Goal: Information Seeking & Learning: Learn about a topic

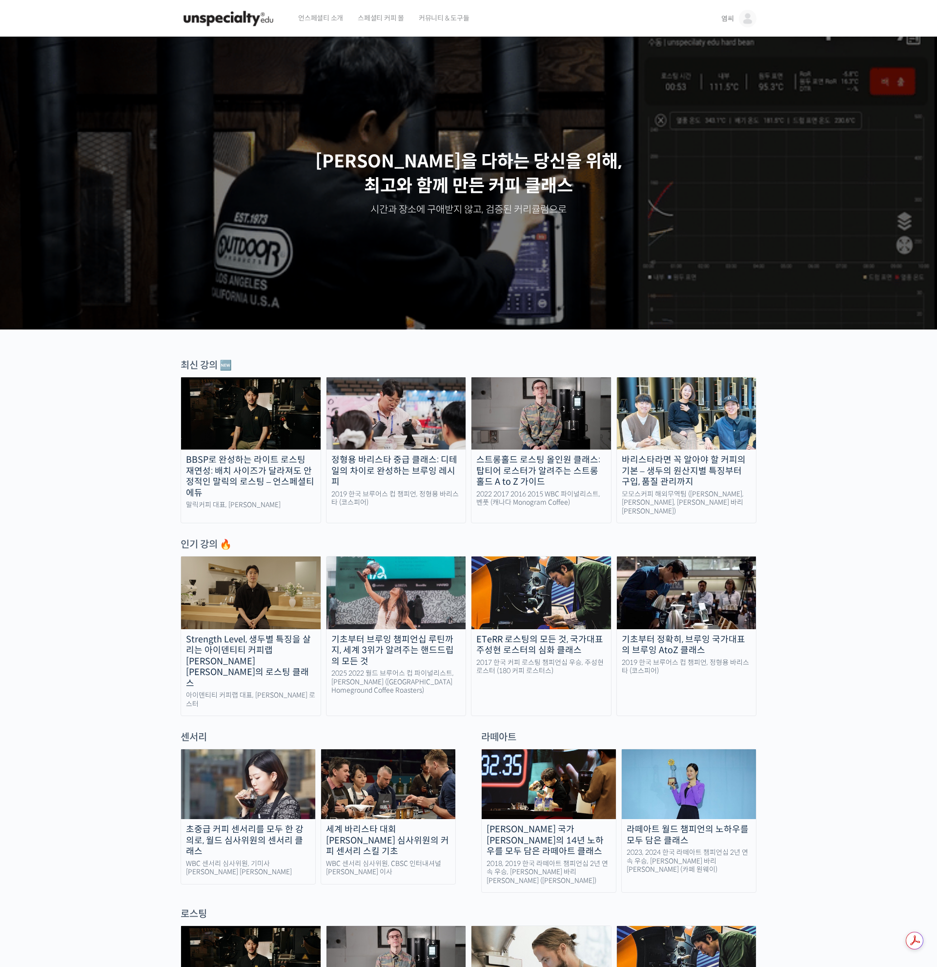
click at [393, 407] on img at bounding box center [397, 413] width 140 height 72
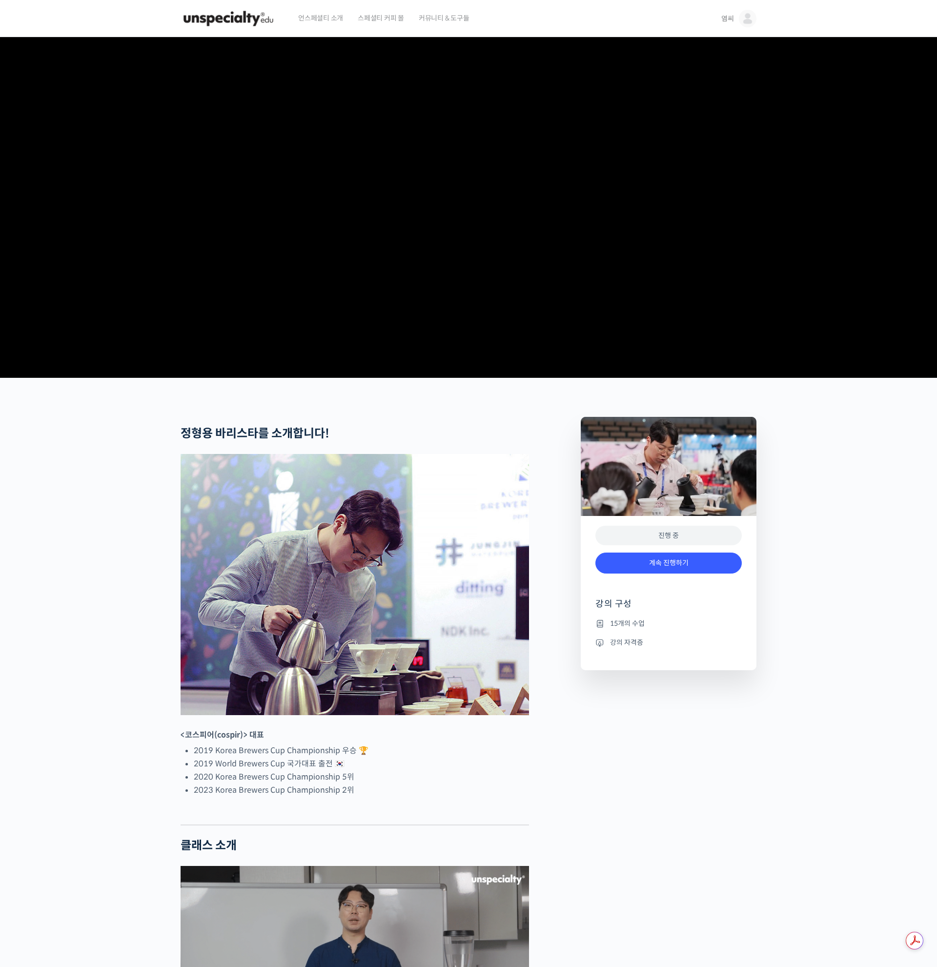
click at [656, 354] on video at bounding box center [469, 205] width 576 height 337
click at [675, 574] on link "계속 진행하기" at bounding box center [669, 563] width 146 height 21
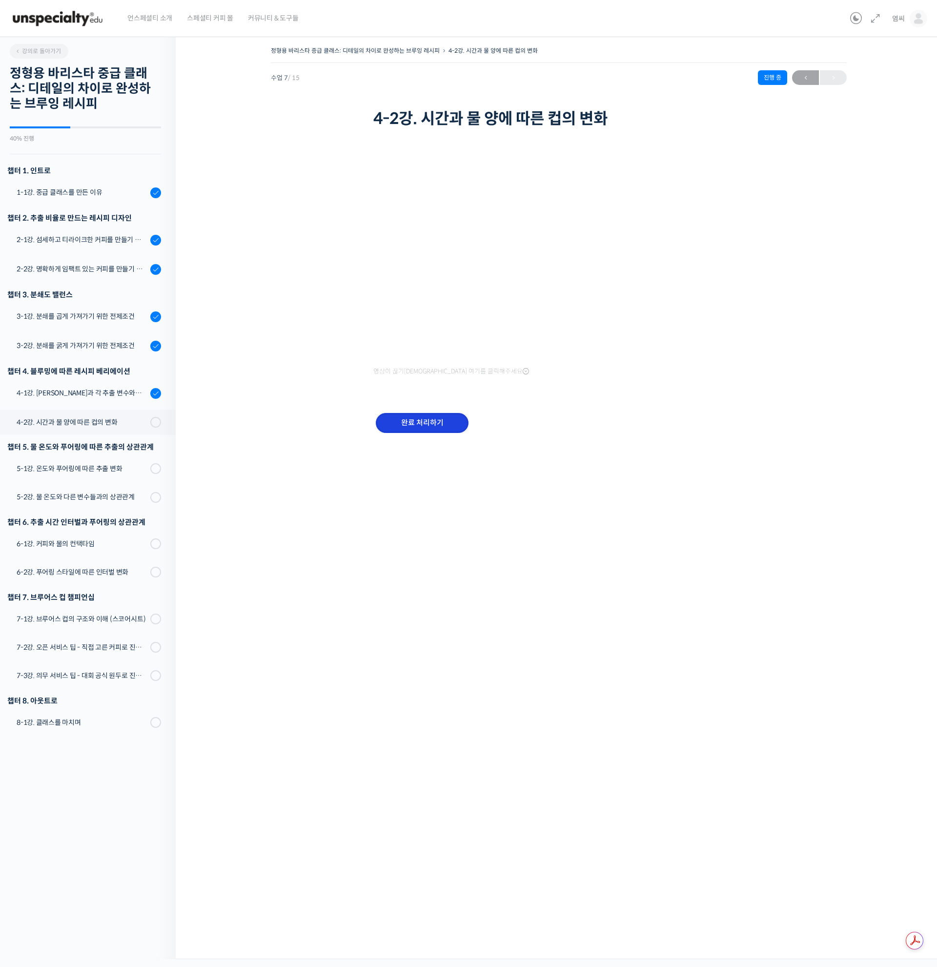
click at [420, 422] on input "완료 처리하기" at bounding box center [422, 423] width 93 height 20
